Goal: Task Accomplishment & Management: Manage account settings

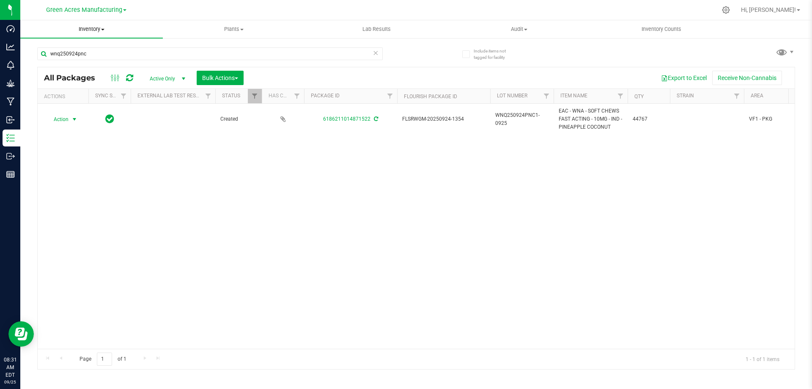
click at [102, 29] on span at bounding box center [102, 30] width 3 height 2
click at [98, 104] on li "From bill of materials" at bounding box center [91, 102] width 142 height 10
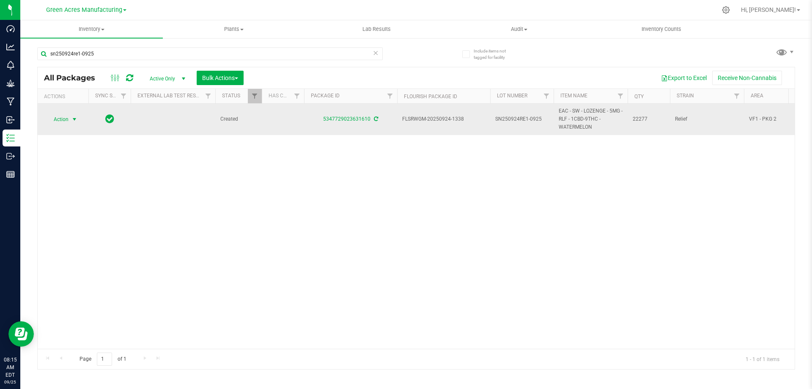
click at [57, 116] on span "Action" at bounding box center [57, 119] width 23 height 12
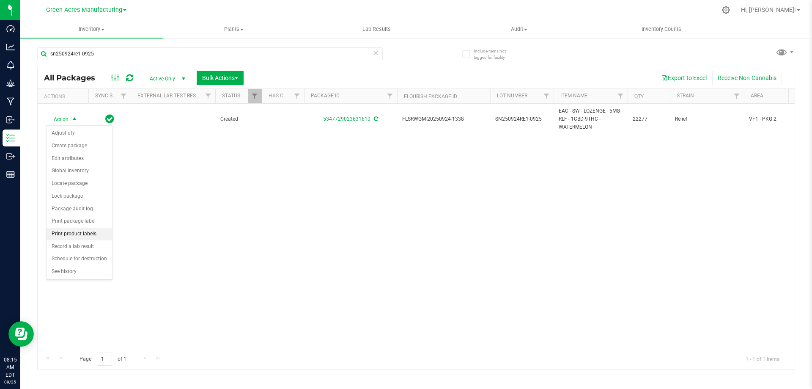
click at [84, 233] on li "Print product labels" at bounding box center [80, 233] width 66 height 13
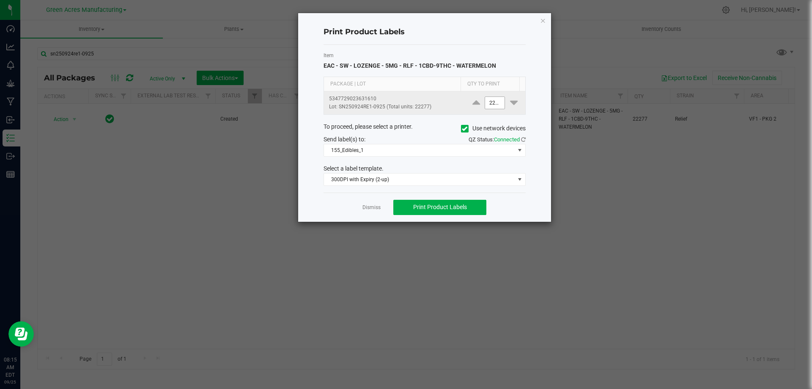
click at [488, 101] on input "22277" at bounding box center [494, 103] width 19 height 12
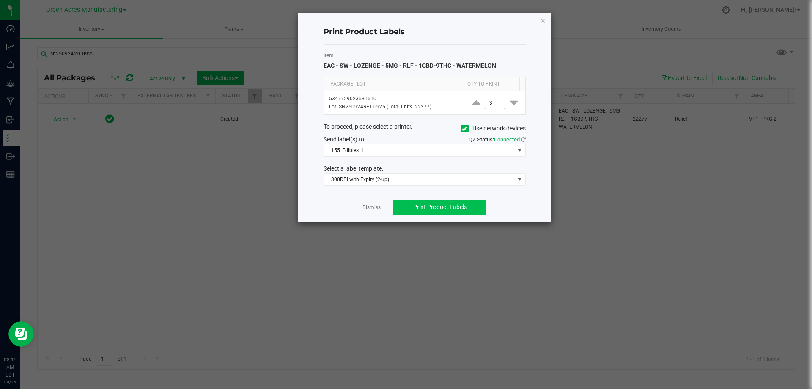
type input "3"
click at [423, 209] on span "Print Product Labels" at bounding box center [440, 206] width 54 height 7
click at [444, 206] on span "Print Product Labels" at bounding box center [440, 206] width 54 height 7
click at [372, 206] on link "Dismiss" at bounding box center [371, 207] width 18 height 7
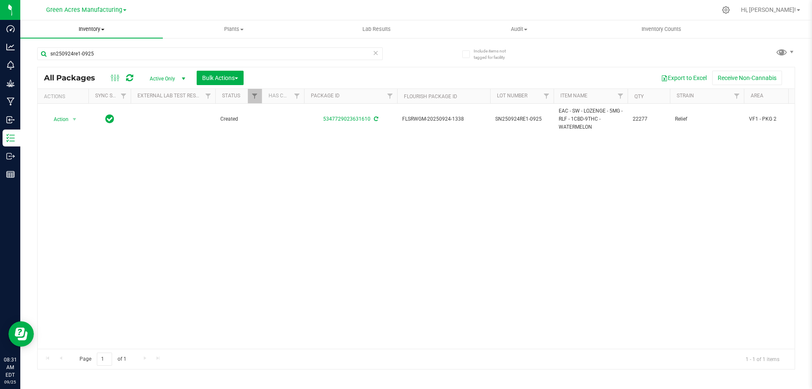
click at [88, 30] on span "Inventory" at bounding box center [91, 29] width 142 height 8
click at [107, 105] on li "From bill of materials" at bounding box center [91, 102] width 142 height 10
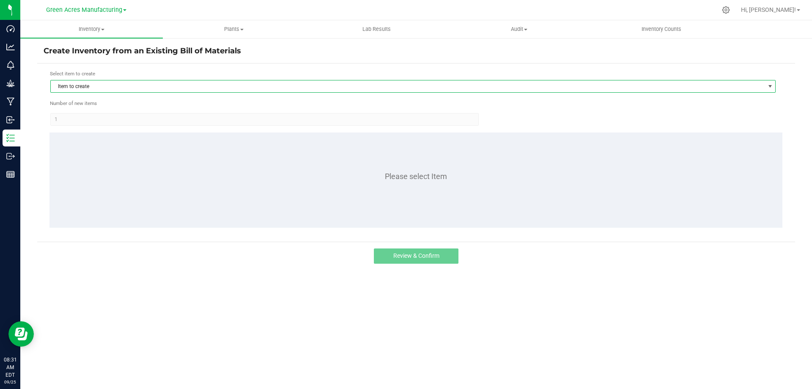
click at [194, 87] on span "Item to create" at bounding box center [408, 86] width 714 height 12
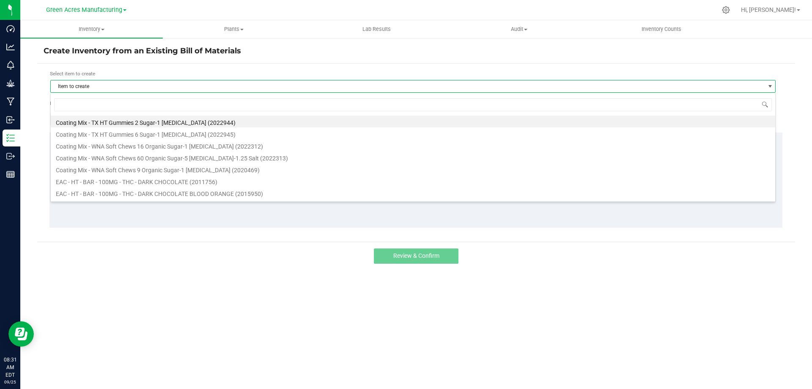
scroll to position [13, 725]
type input "watermelon"
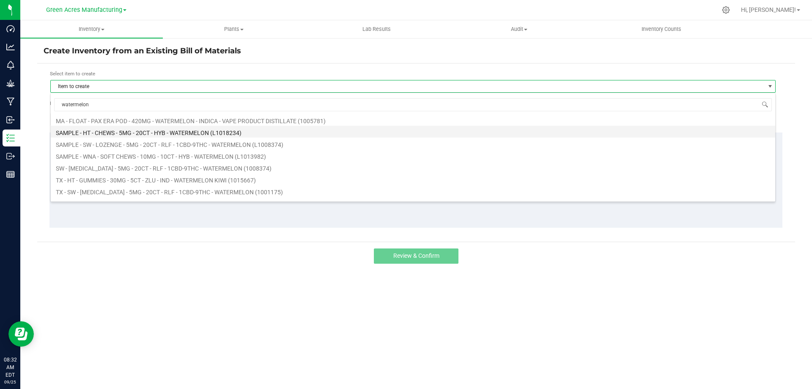
scroll to position [127, 0]
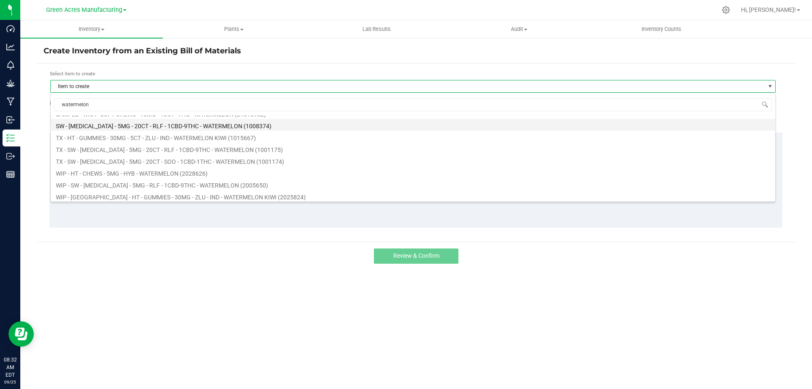
click at [136, 124] on li "SW - [MEDICAL_DATA] - 5MG - 20CT - RLF - 1CBD-9THC - WATERMELON (1008374)" at bounding box center [413, 125] width 724 height 12
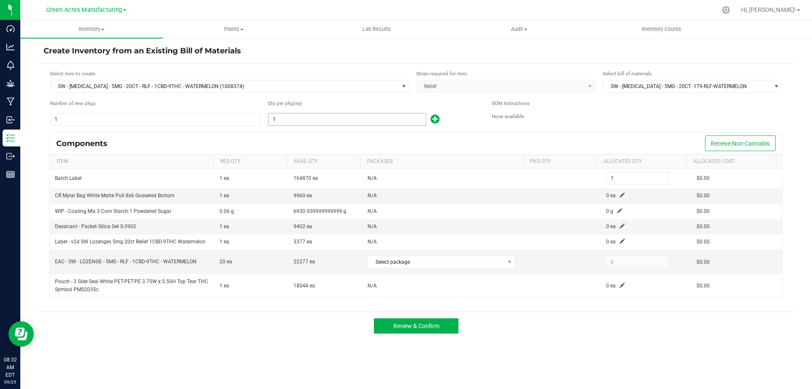
click at [294, 118] on input "1" at bounding box center [346, 119] width 157 height 12
type input "10"
type input "101"
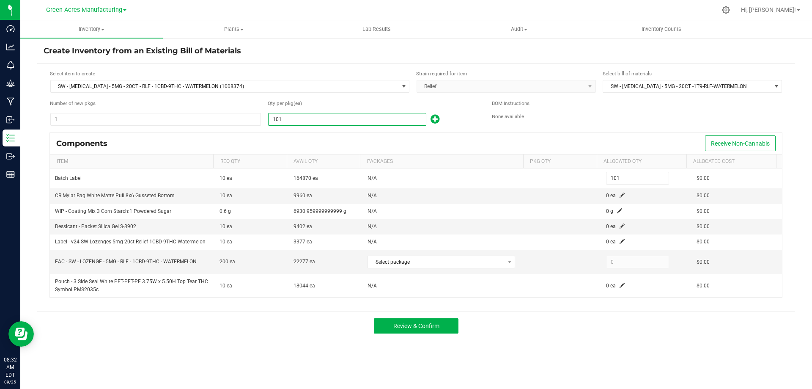
type input "1014"
type input "1,014"
click at [346, 142] on div "Components Receive Non-Cannabis" at bounding box center [416, 143] width 732 height 21
click at [619, 194] on span at bounding box center [621, 194] width 5 height 5
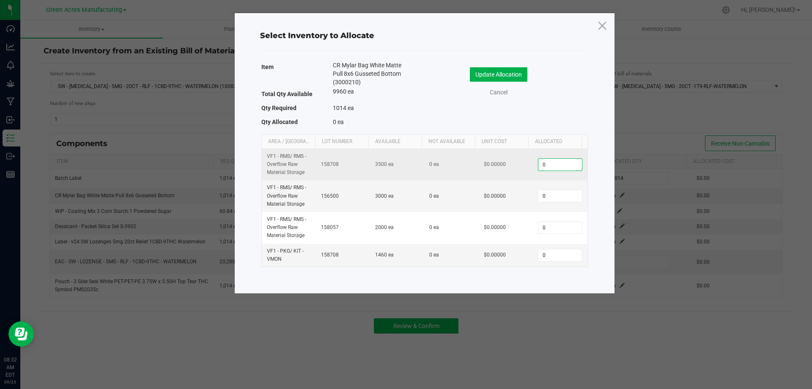
click at [545, 167] on input "0" at bounding box center [559, 165] width 43 height 12
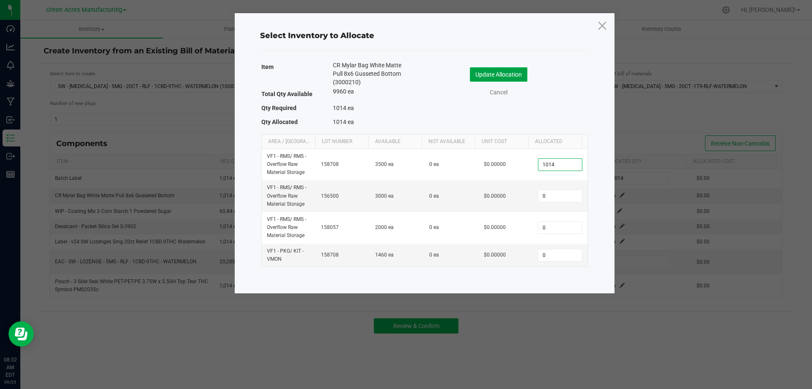
type input "1,014"
click at [515, 76] on button "Update Allocation" at bounding box center [498, 74] width 57 height 14
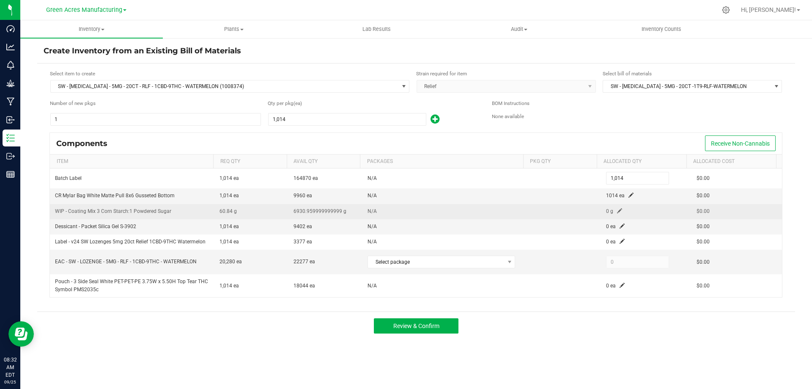
click at [617, 209] on span at bounding box center [619, 210] width 5 height 5
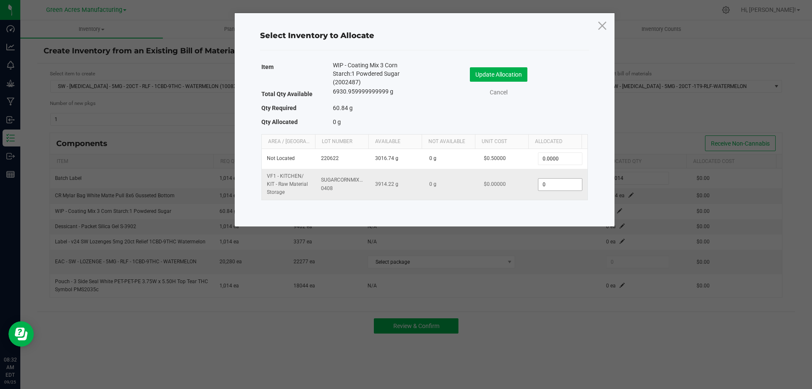
click at [561, 180] on input "0" at bounding box center [559, 184] width 43 height 12
type input "60.8400"
click at [514, 74] on button "Update Allocation" at bounding box center [498, 74] width 57 height 14
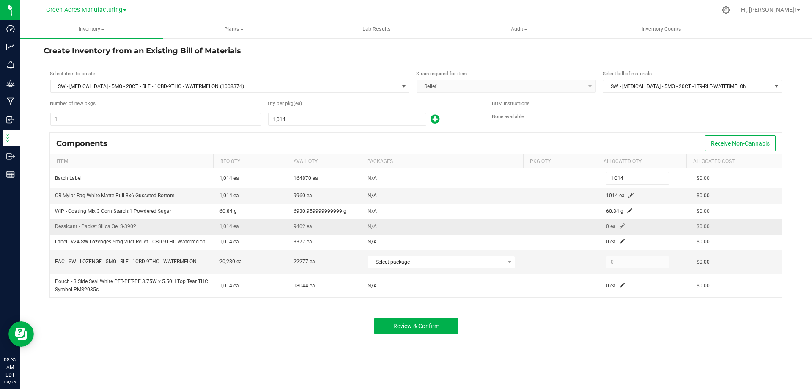
click at [619, 226] on span at bounding box center [621, 225] width 5 height 5
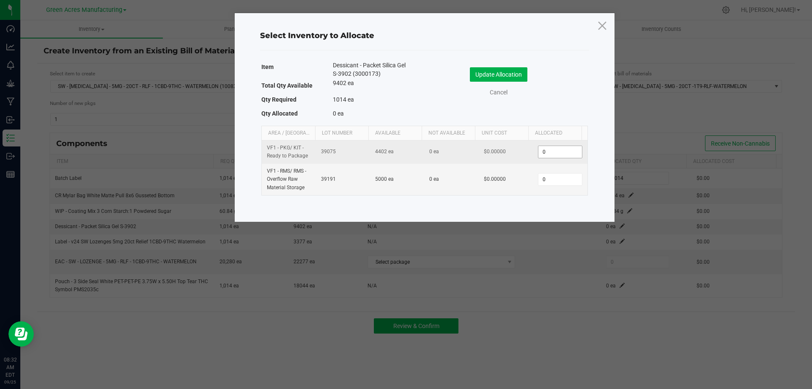
click at [550, 152] on input "0" at bounding box center [559, 152] width 43 height 12
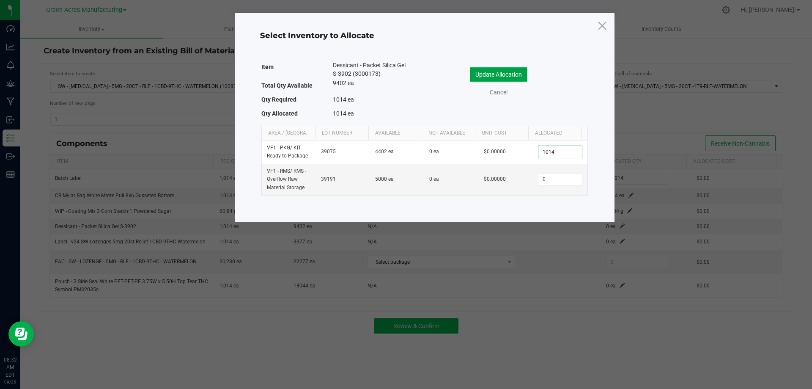
type input "1,014"
click at [517, 76] on button "Update Allocation" at bounding box center [498, 74] width 57 height 14
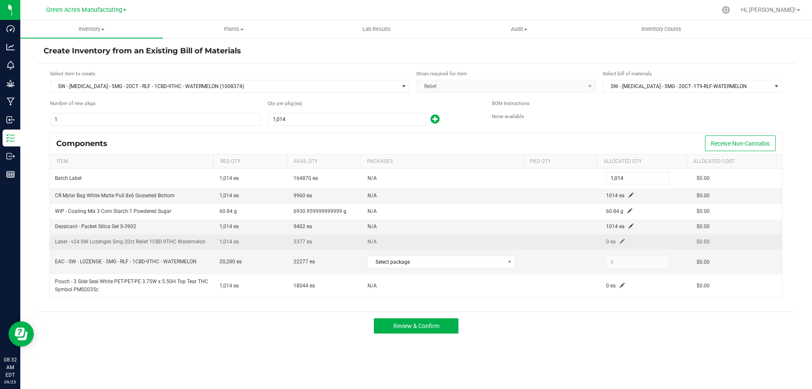
click at [619, 240] on span at bounding box center [621, 240] width 5 height 5
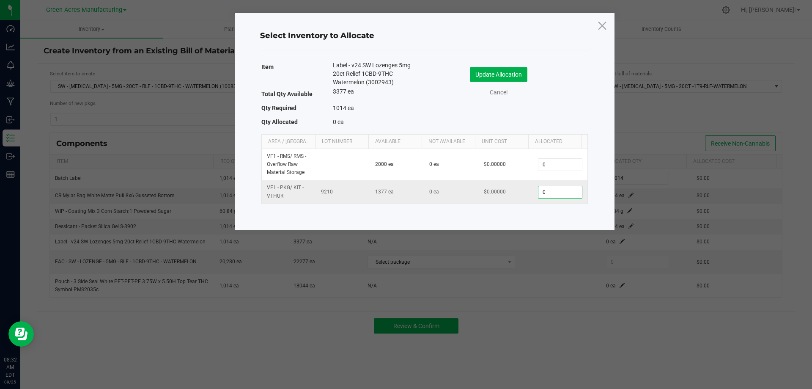
click at [560, 191] on input "0" at bounding box center [559, 192] width 43 height 12
type input "1,014"
click at [504, 71] on button "Update Allocation" at bounding box center [498, 74] width 57 height 14
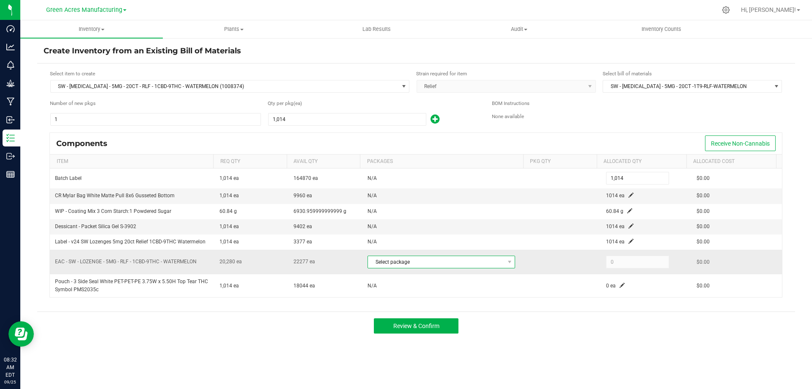
click at [488, 262] on span "Select package" at bounding box center [436, 262] width 136 height 12
click at [485, 296] on li "5347729023631610 (SN250924RE1-0925)" at bounding box center [438, 297] width 147 height 12
type input "20,280"
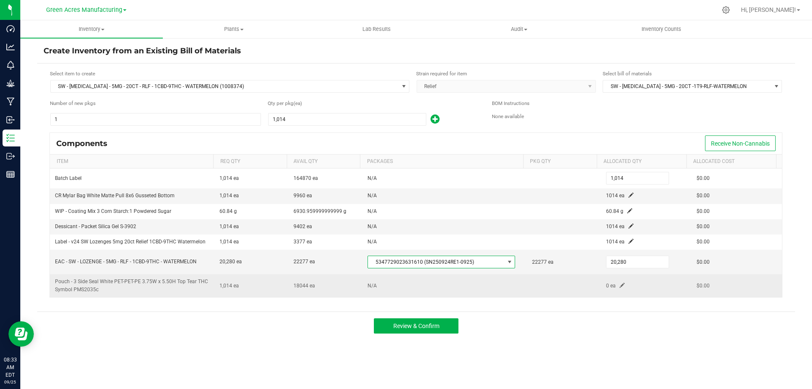
click at [619, 285] on span at bounding box center [621, 284] width 5 height 5
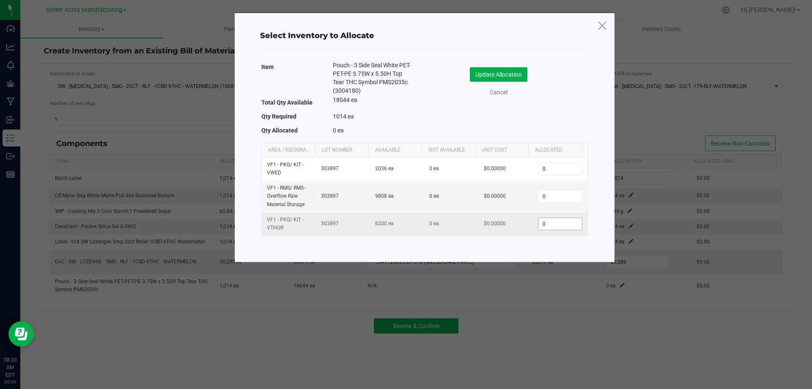
click at [560, 225] on input "0" at bounding box center [559, 224] width 43 height 12
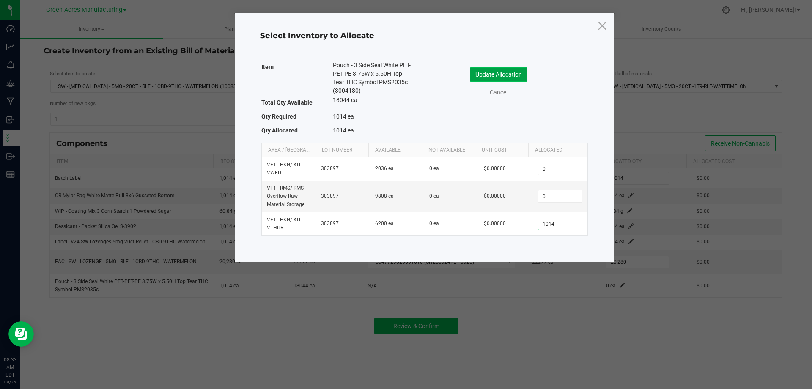
type input "1,014"
click at [501, 73] on button "Update Allocation" at bounding box center [498, 74] width 57 height 14
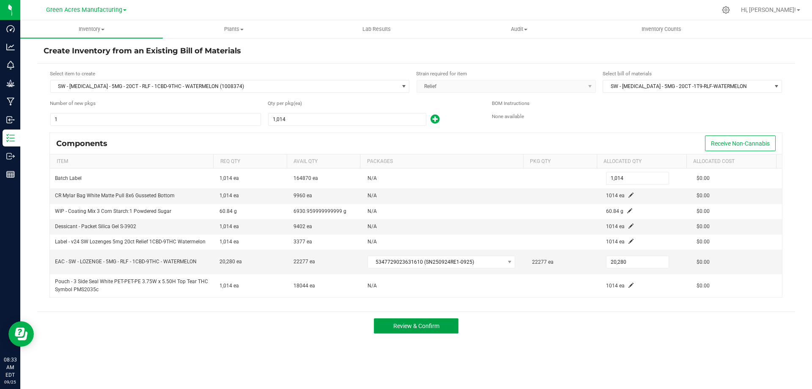
click at [429, 326] on span "Review & Confirm" at bounding box center [416, 325] width 46 height 7
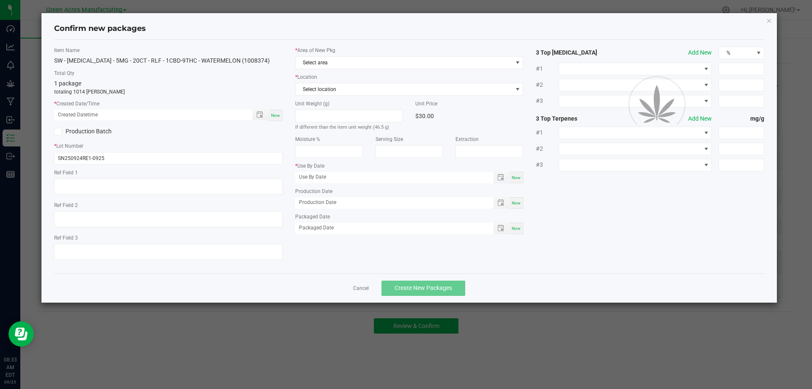
type input "[DATE]"
click at [280, 116] on div "Now" at bounding box center [276, 115] width 14 height 11
type input "[DATE] 08:33 AM"
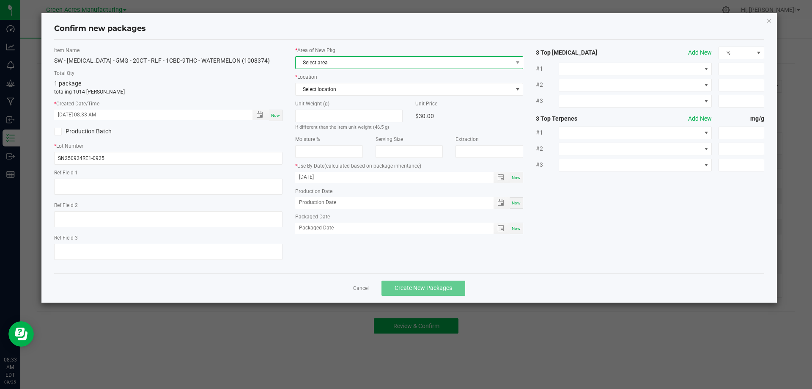
click at [329, 66] on span "Select area" at bounding box center [404, 63] width 217 height 12
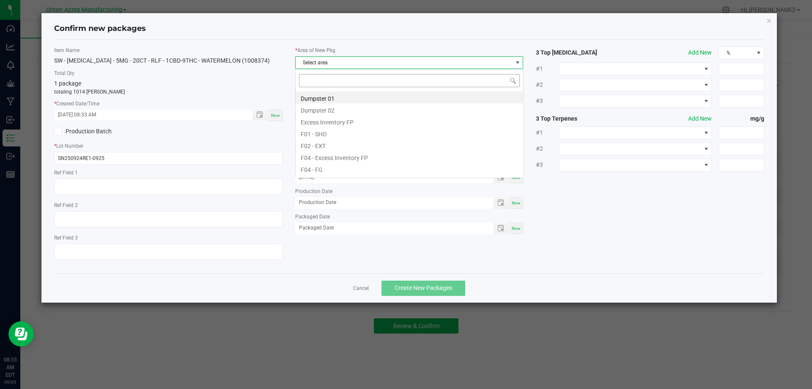
scroll to position [13, 228]
type input "p"
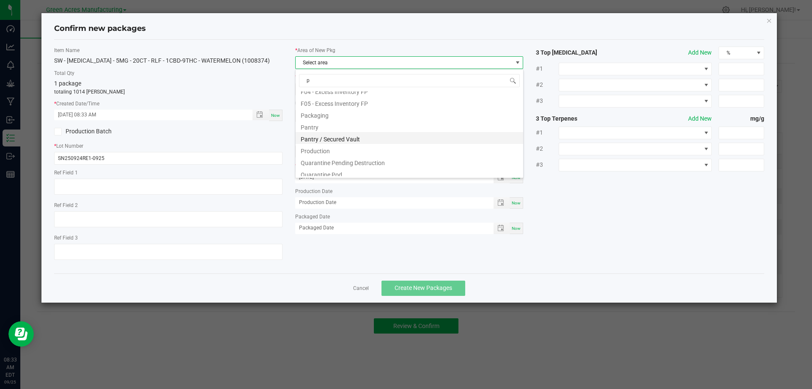
click at [340, 141] on li "Pantry / Secured Vault" at bounding box center [409, 138] width 227 height 12
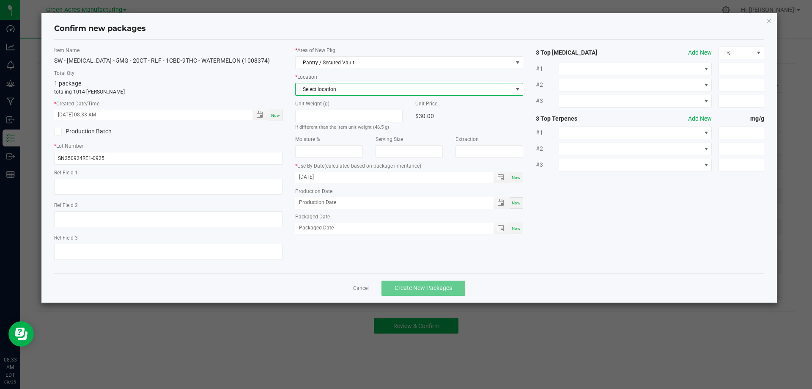
click at [331, 88] on span "Select location" at bounding box center [404, 89] width 217 height 12
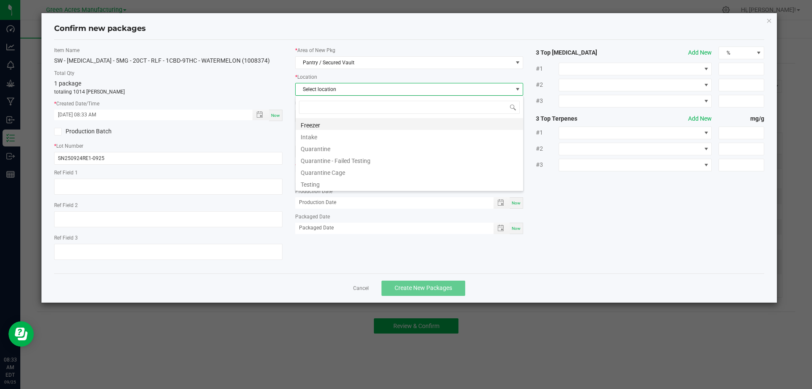
scroll to position [13, 228]
click at [326, 136] on li "Intake" at bounding box center [409, 136] width 227 height 12
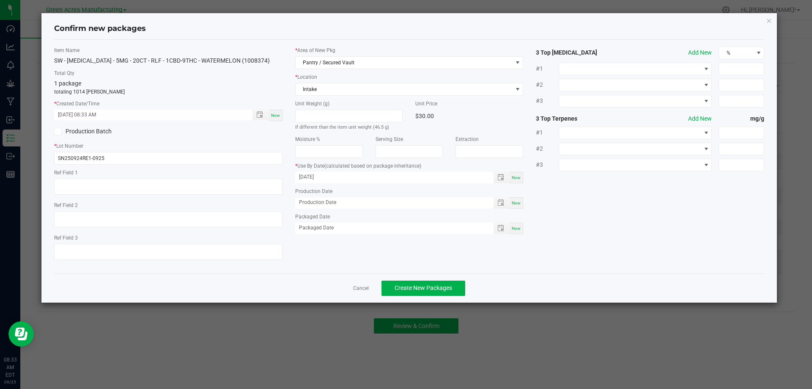
click at [277, 114] on span "Now" at bounding box center [275, 115] width 9 height 5
click at [442, 293] on button "Create New Packages" at bounding box center [423, 287] width 84 height 15
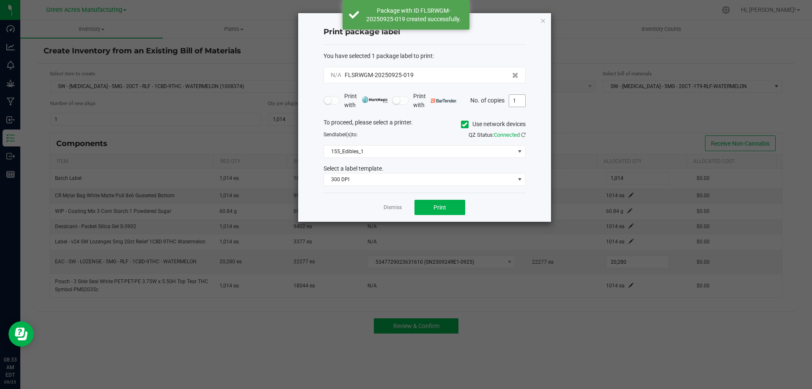
click at [519, 100] on input "1" at bounding box center [517, 101] width 16 height 12
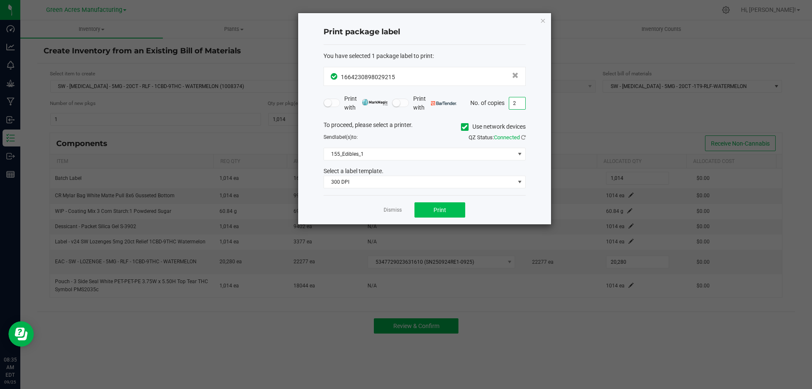
type input "2"
click at [438, 206] on span "Print" at bounding box center [439, 209] width 13 height 7
click at [429, 208] on button "Print" at bounding box center [439, 209] width 51 height 15
click at [391, 211] on link "Dismiss" at bounding box center [392, 209] width 18 height 7
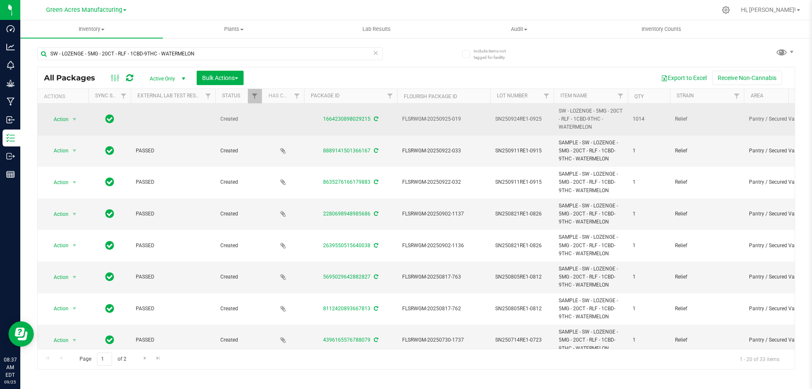
click at [514, 119] on span "SN250924RE1-0925" at bounding box center [521, 119] width 53 height 8
click at [514, 118] on input "SN250924RE1-0925" at bounding box center [520, 118] width 60 height 13
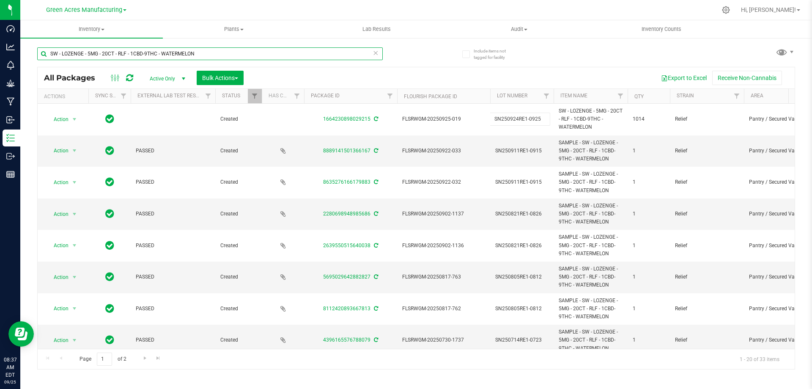
click at [216, 56] on input "SW - LOZENGE - 5MG - 20CT - RLF - 1CBD-9THC - WATERMELON" at bounding box center [209, 53] width 345 height 13
click at [216, 55] on input "SW - LOZENGE - 5MG - 20CT - RLF - 1CBD-9THC - WATERMELON" at bounding box center [209, 53] width 345 height 13
paste input "N250924RE1-0925"
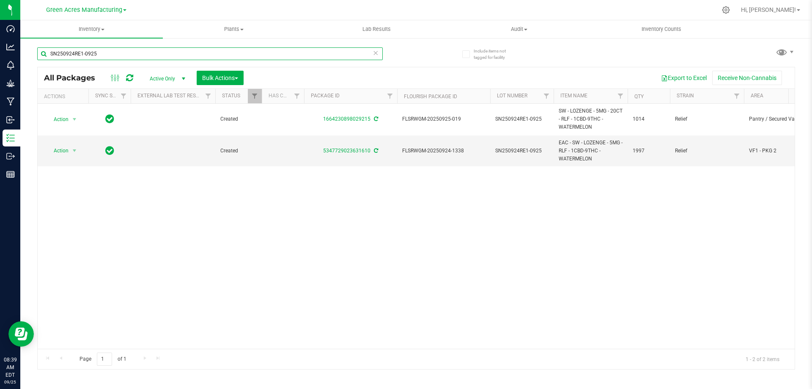
type input "SN250924RE1-0925"
click at [65, 149] on span "Action" at bounding box center [57, 151] width 23 height 12
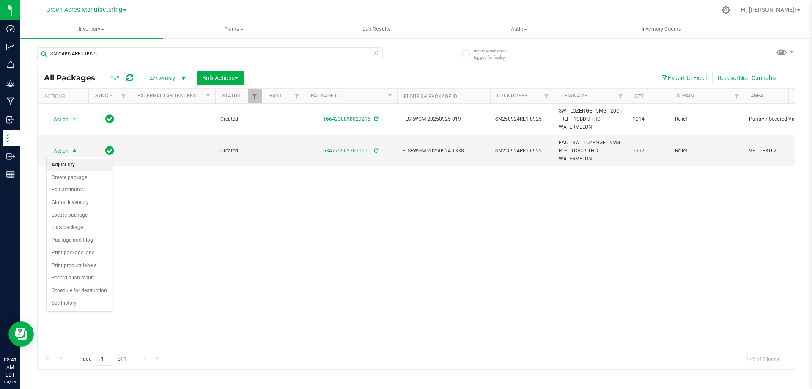
click at [79, 165] on li "Adjust qty" at bounding box center [80, 165] width 66 height 13
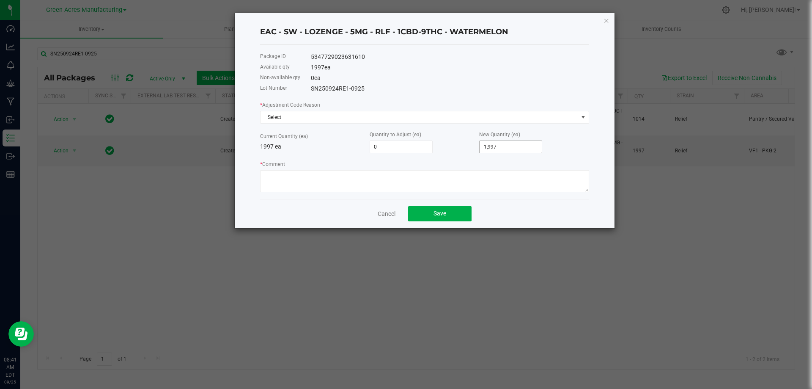
type input "1997"
type input "-1,997"
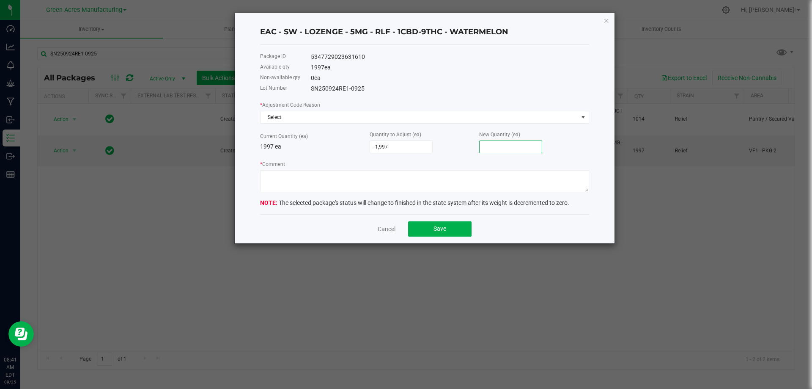
type input "-1,996"
type input "1"
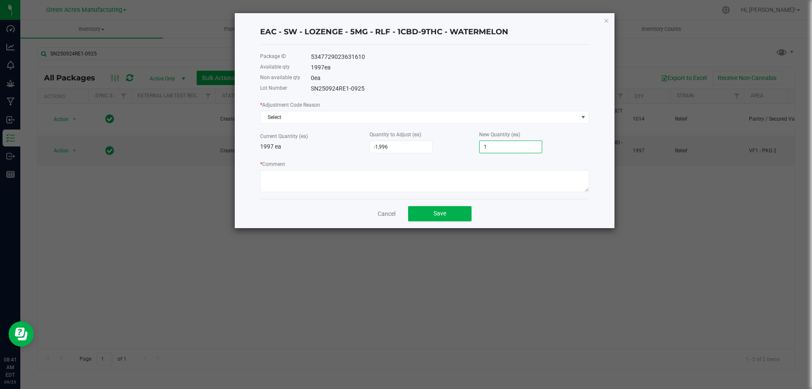
type input "-1,986"
type input "11"
type input "-1,878"
type input "119"
type input "-803"
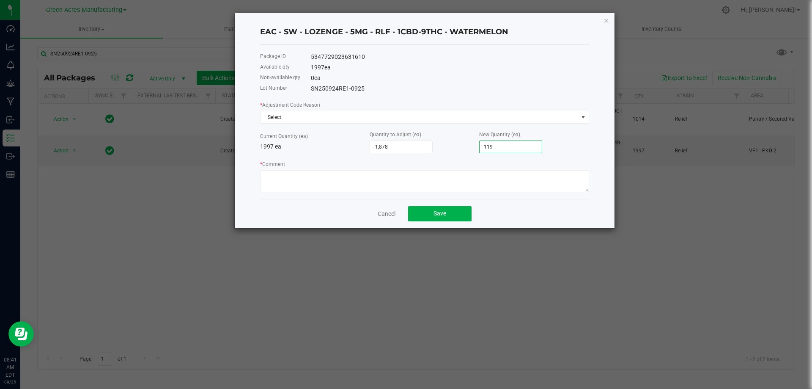
type input "1194"
type input "-1,878"
type input "119"
type input "-802"
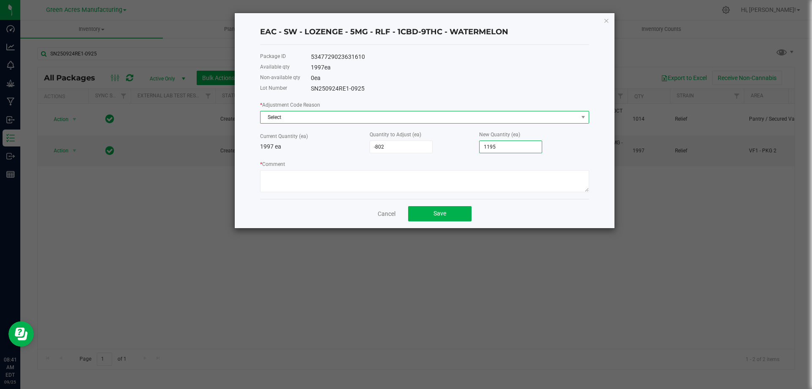
type input "1,195"
click at [329, 115] on span "Select" at bounding box center [419, 117] width 318 height 12
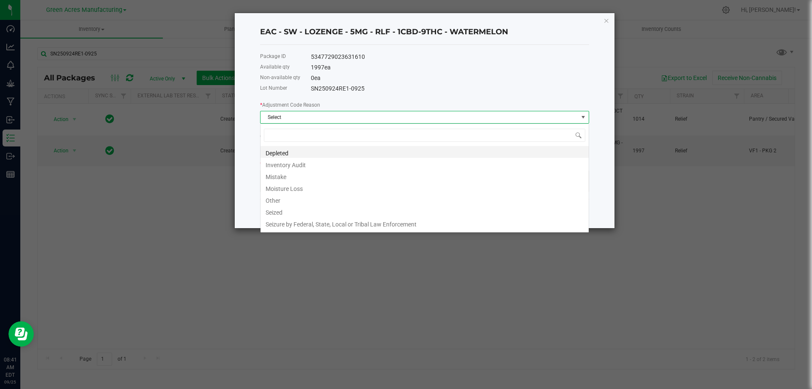
scroll to position [13, 329]
click at [299, 200] on li "Other" at bounding box center [424, 199] width 328 height 12
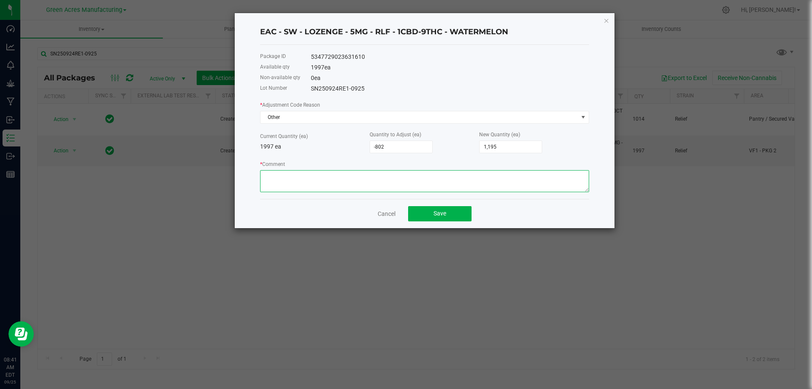
click at [296, 181] on textarea "* Comment" at bounding box center [424, 181] width 329 height 22
type textarea "packing waste is 2831.5 grams that equals 1195 [PERSON_NAME]."
click at [448, 215] on button "Save" at bounding box center [439, 213] width 63 height 15
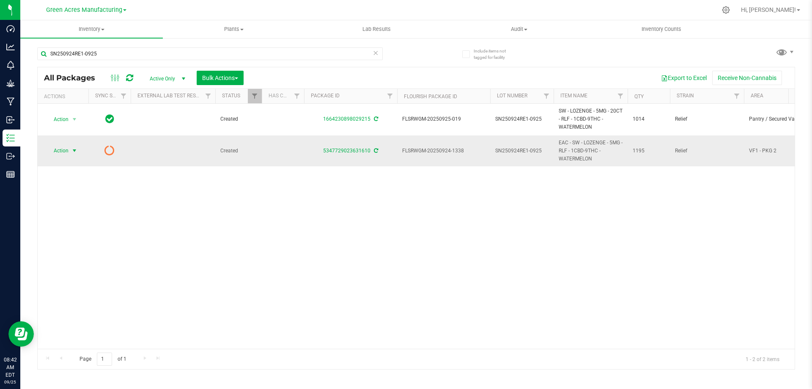
click at [57, 149] on span "Action" at bounding box center [57, 151] width 23 height 12
click at [86, 216] on li "Print package label" at bounding box center [74, 215] width 54 height 13
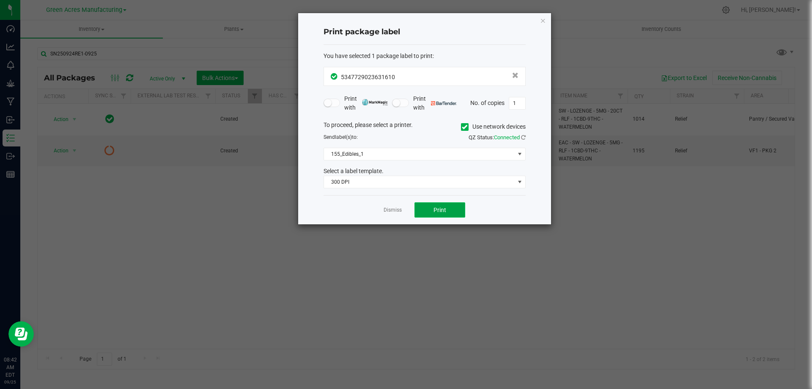
click at [448, 209] on button "Print" at bounding box center [439, 209] width 51 height 15
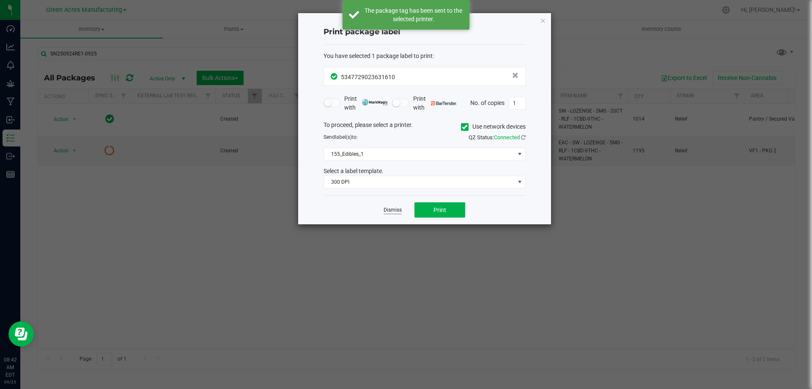
click at [390, 211] on link "Dismiss" at bounding box center [392, 209] width 18 height 7
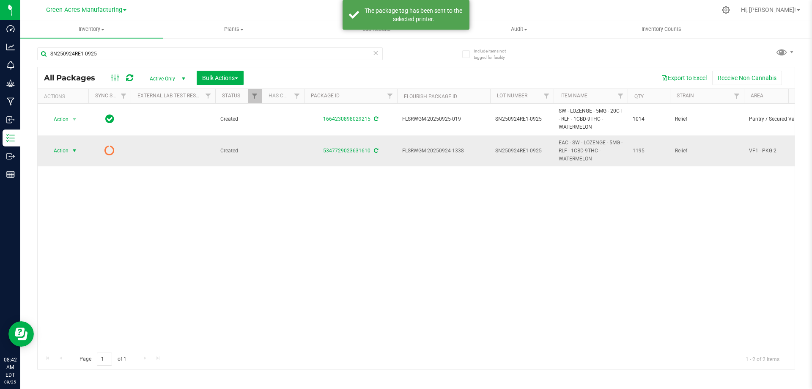
click at [67, 151] on span "Action" at bounding box center [57, 151] width 23 height 12
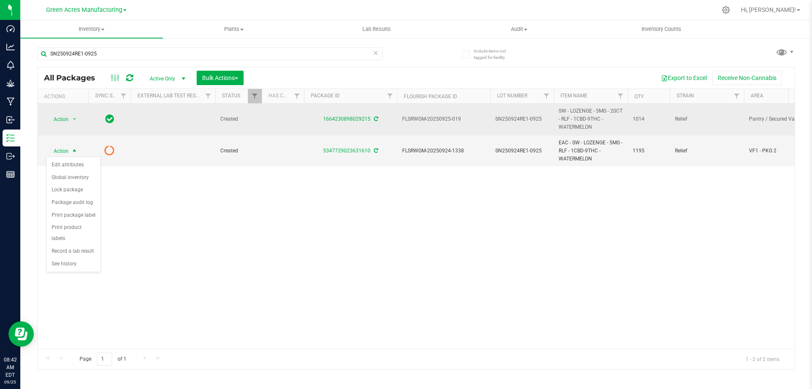
click at [520, 118] on span "SN250924RE1-0925" at bounding box center [521, 119] width 53 height 8
click at [520, 118] on input "SN250924RE1-0925" at bounding box center [520, 118] width 60 height 13
drag, startPoint x: 520, startPoint y: 118, endPoint x: 515, endPoint y: 119, distance: 4.7
click at [518, 118] on input "SN250924RE1-0925" at bounding box center [520, 118] width 60 height 13
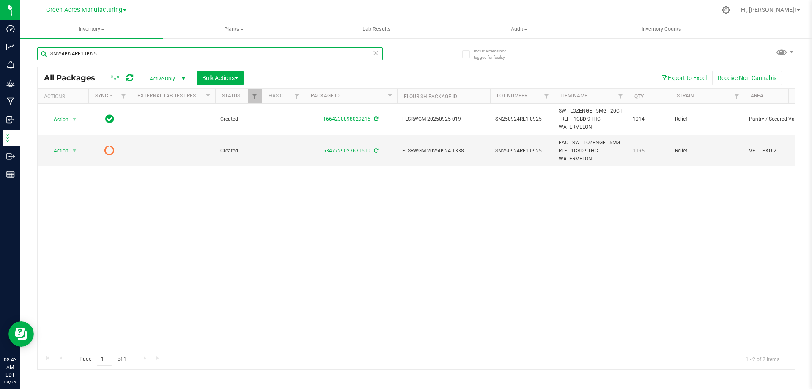
click at [109, 55] on input "SN250924RE1-0925" at bounding box center [209, 53] width 345 height 13
click at [158, 77] on span "Active Only" at bounding box center [165, 79] width 47 height 12
click at [158, 126] on li "All" at bounding box center [165, 129] width 46 height 13
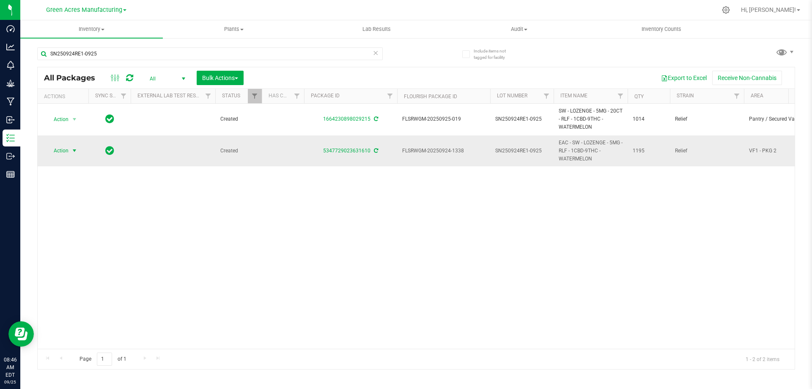
click at [66, 150] on span "Action" at bounding box center [57, 151] width 23 height 12
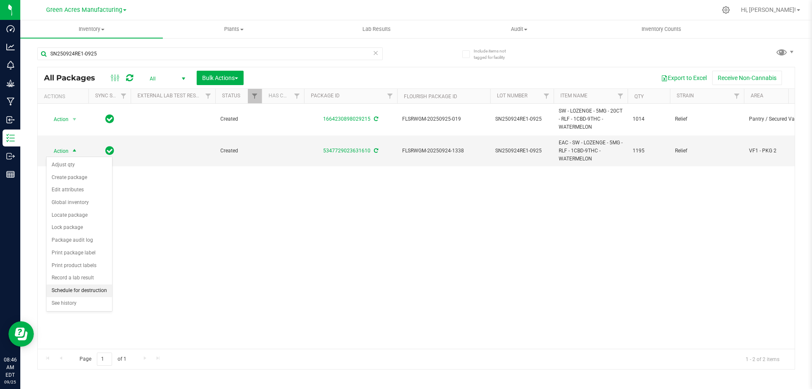
click at [99, 291] on li "Schedule for destruction" at bounding box center [80, 290] width 66 height 13
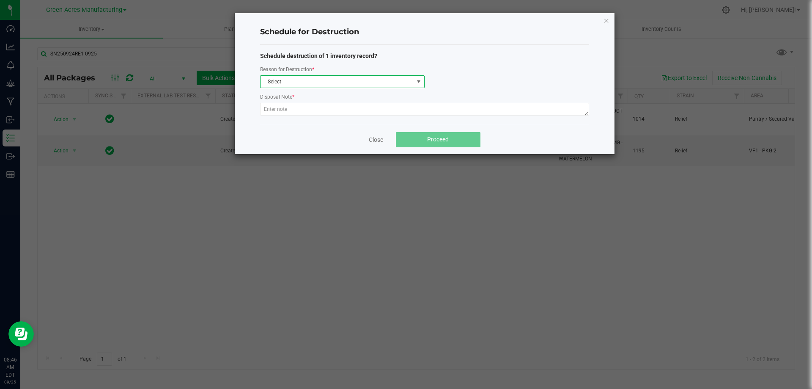
click at [334, 79] on span "Select" at bounding box center [336, 82] width 153 height 12
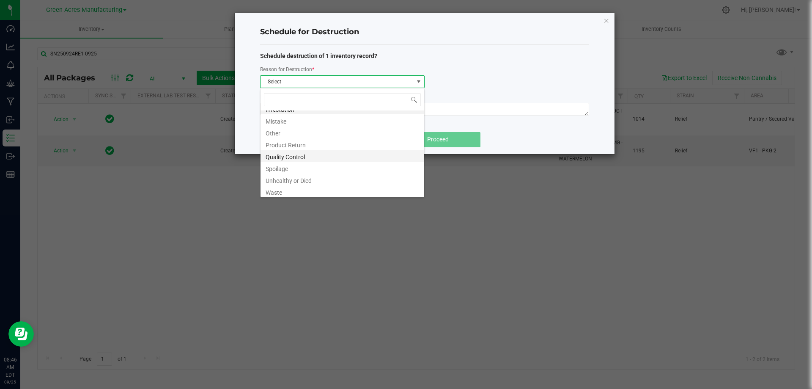
scroll to position [10, 0]
drag, startPoint x: 281, startPoint y: 190, endPoint x: 282, endPoint y: 172, distance: 18.6
click at [281, 190] on li "Waste" at bounding box center [342, 189] width 164 height 12
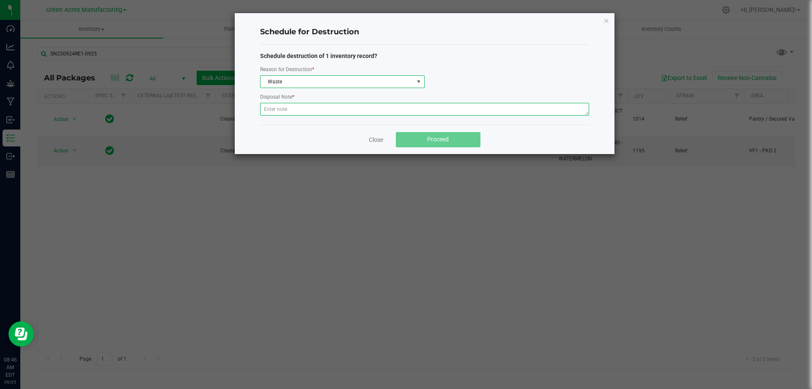
click at [274, 111] on textarea at bounding box center [424, 109] width 329 height 13
type textarea "waste after packing out"
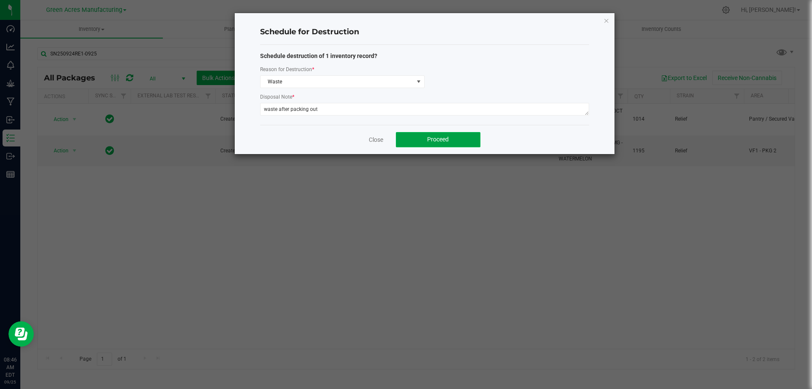
click at [459, 136] on button "Proceed" at bounding box center [438, 139] width 85 height 15
